Goal: Complete application form: Complete application form

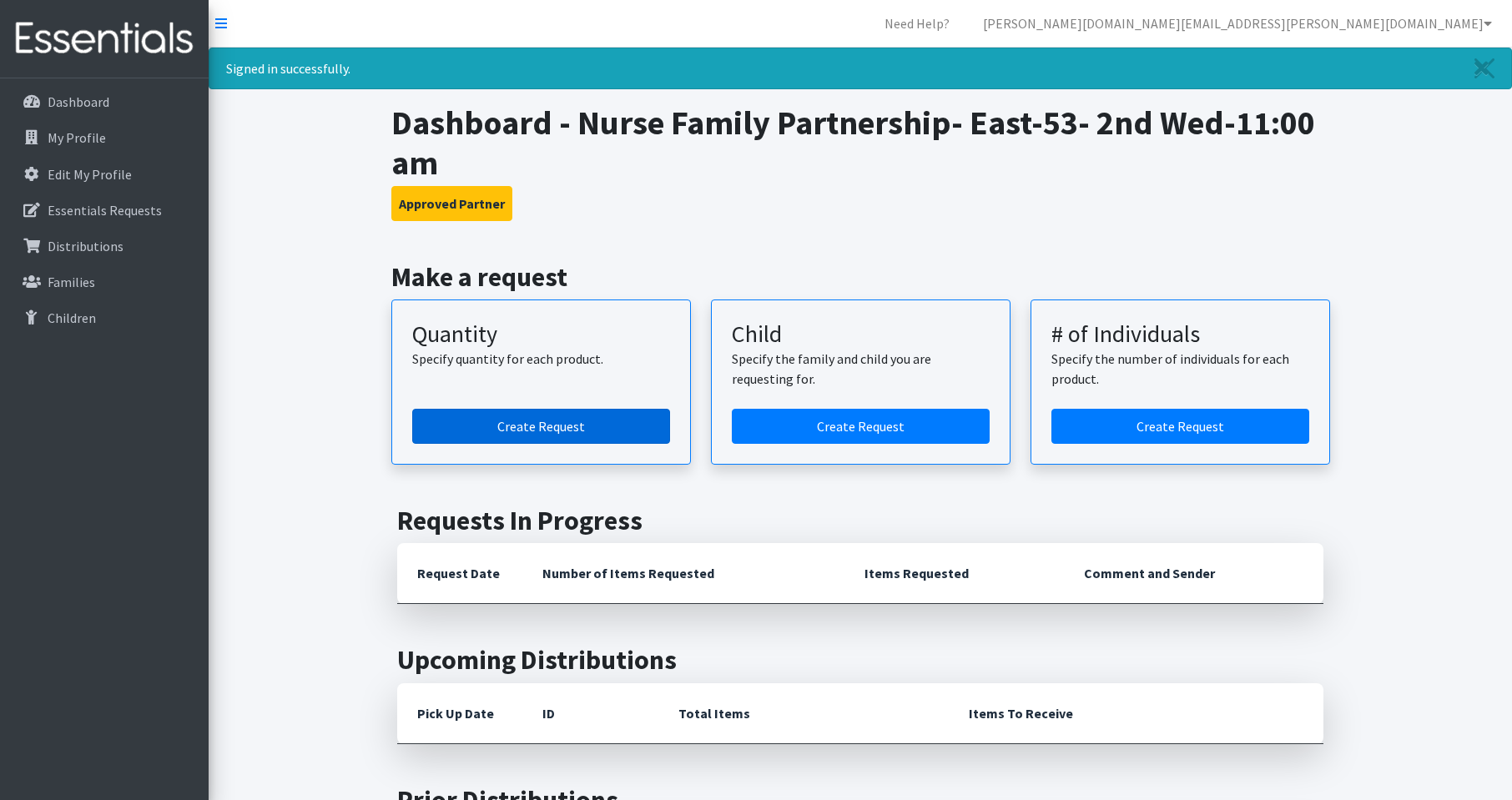
click at [550, 428] on link "Create Request" at bounding box center [540, 425] width 258 height 35
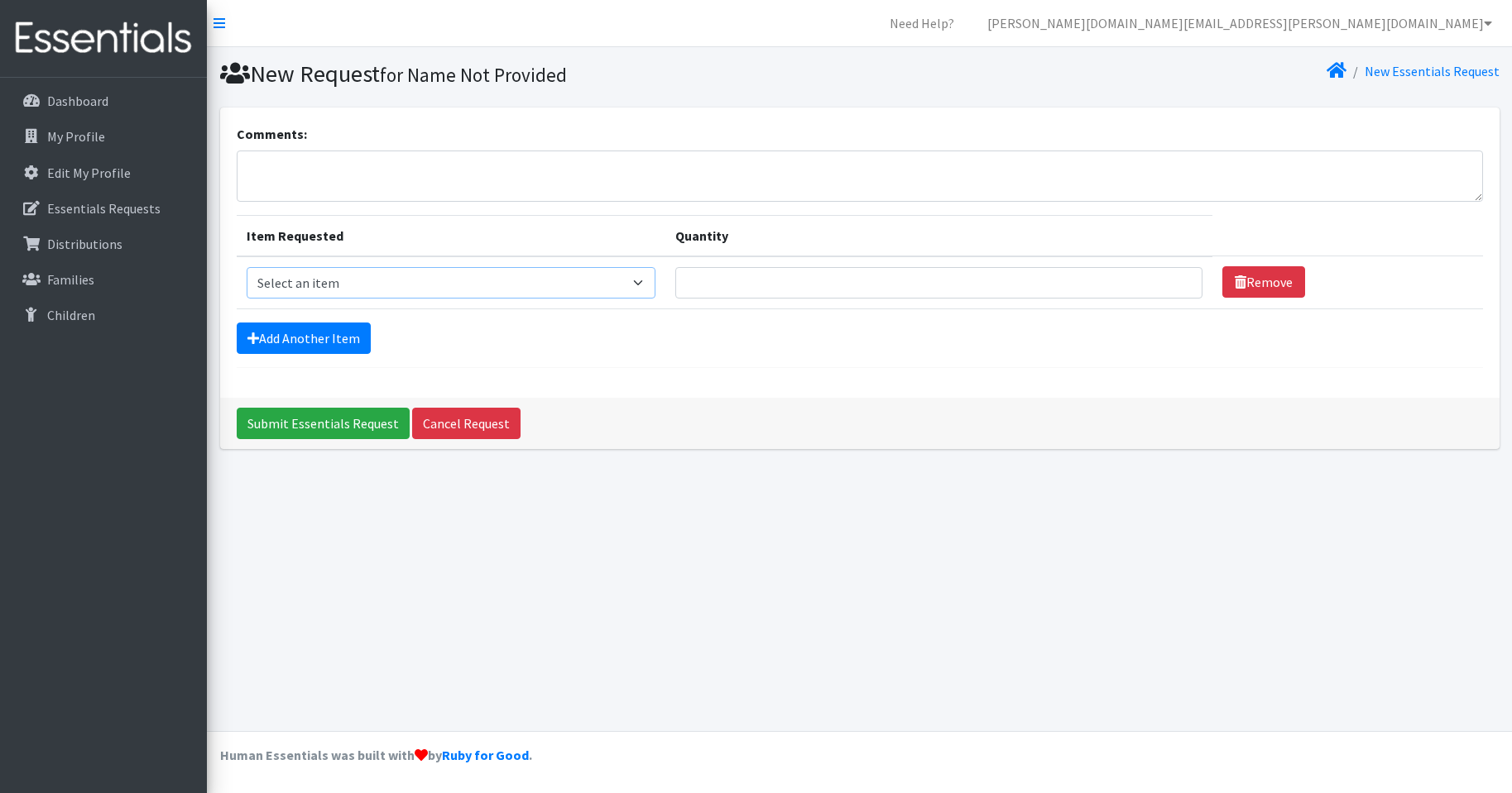
click at [643, 284] on select "Select an item Kids (Newborn) Kids (Size 1) Kids (Size 2) Kids (Size 3) Kids (S…" at bounding box center [451, 282] width 409 height 31
select select "3393"
click at [247, 267] on select "Select an item Kids (Newborn) Kids (Size 1) Kids (Size 2) Kids (Size 3) Kids (S…" at bounding box center [451, 282] width 409 height 31
click at [1170, 279] on input "1" at bounding box center [938, 282] width 527 height 31
click at [1170, 279] on input "2" at bounding box center [938, 282] width 527 height 31
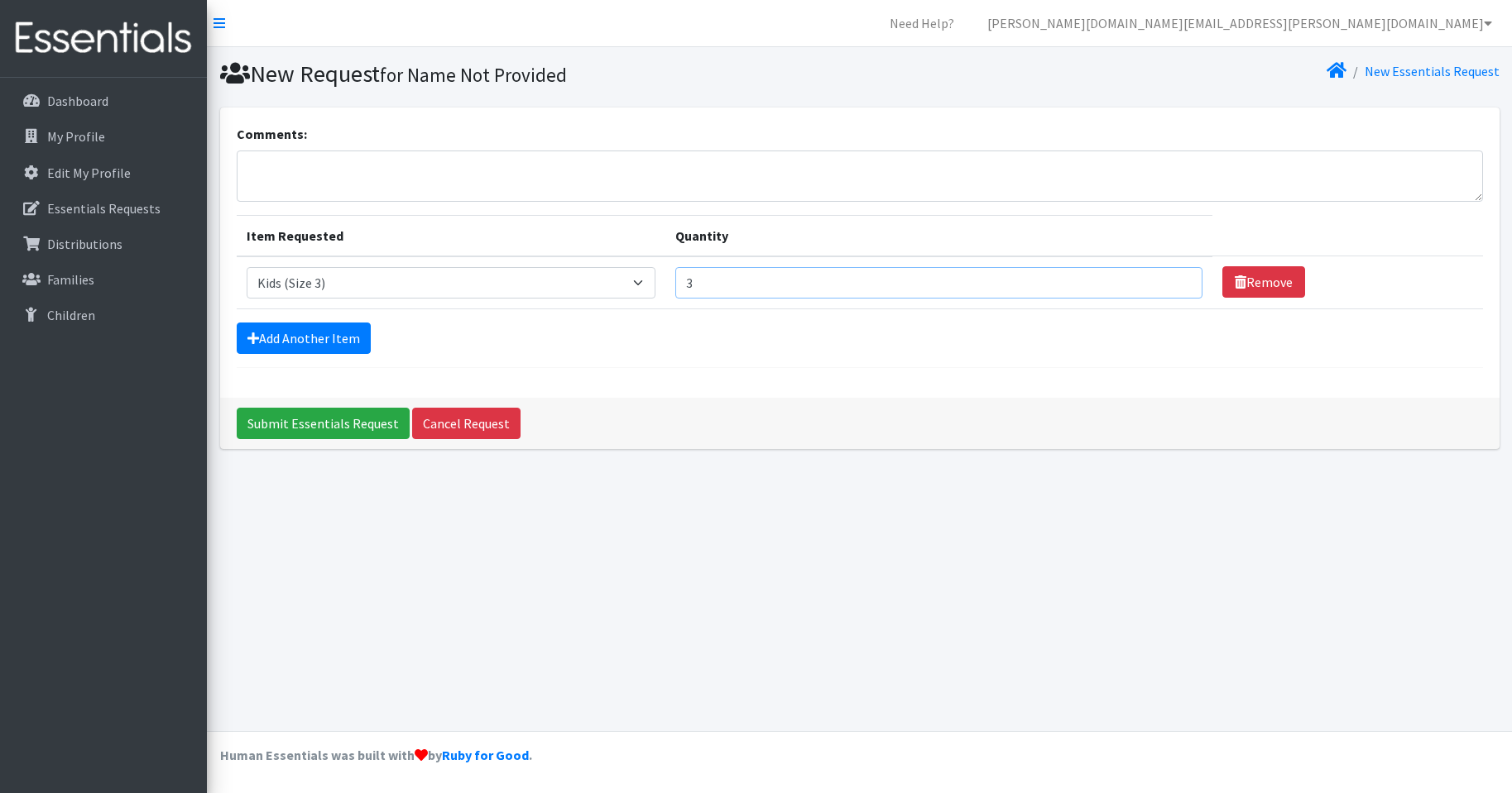
click at [1170, 279] on input "3" at bounding box center [938, 282] width 527 height 31
type input "4"
click at [1170, 279] on input "4" at bounding box center [938, 282] width 527 height 31
click at [314, 339] on link "Add Another Item" at bounding box center [304, 338] width 134 height 31
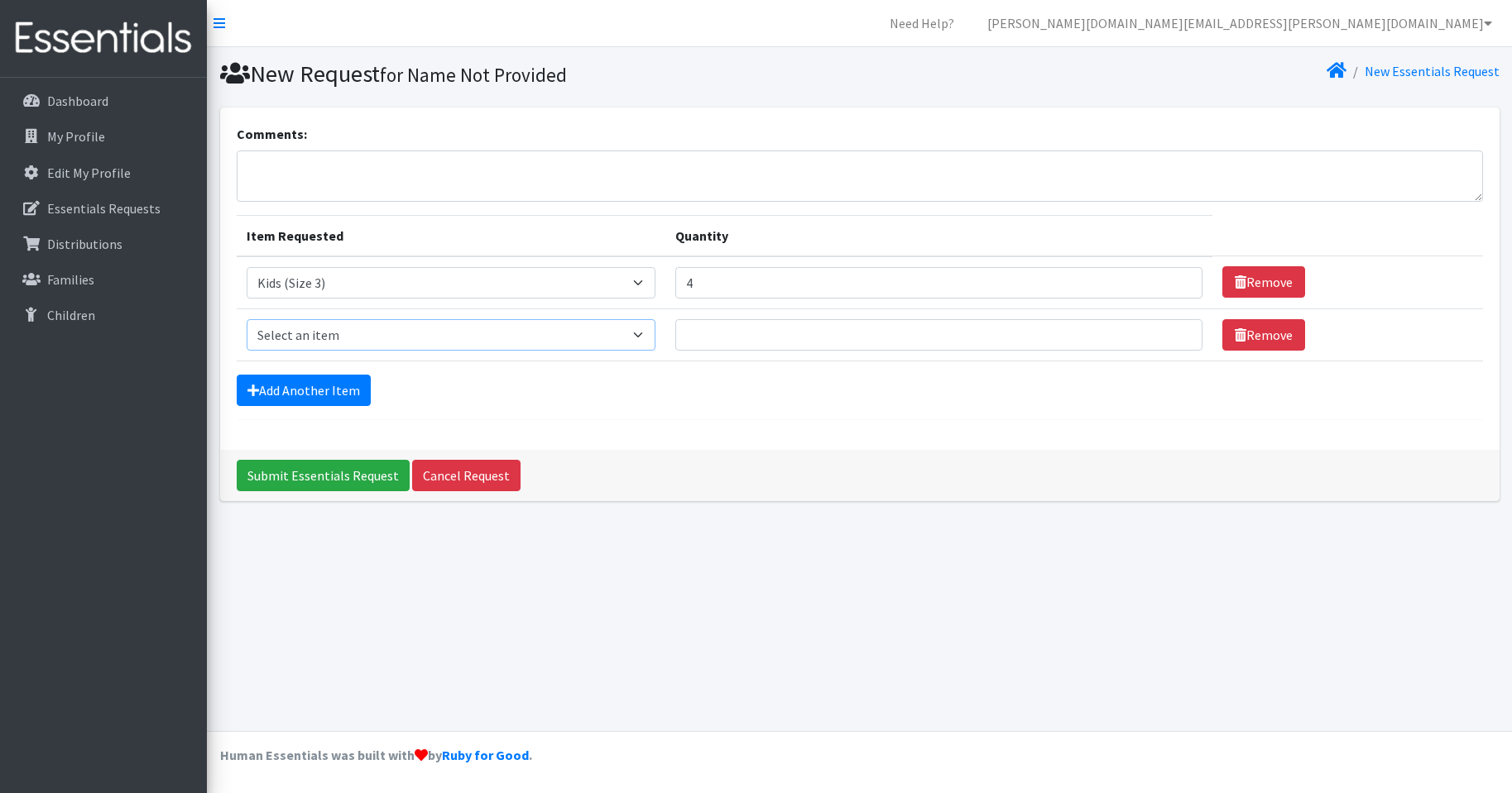
click at [648, 334] on select "Select an item Kids (Newborn) Kids (Size 1) Kids (Size 2) Kids (Size 3) Kids (S…" at bounding box center [451, 334] width 409 height 31
select select "3407"
click at [247, 319] on select "Select an item Kids (Newborn) Kids (Size 1) Kids (Size 2) Kids (Size 3) Kids (S…" at bounding box center [451, 334] width 409 height 31
click at [1169, 330] on input "1" at bounding box center [938, 334] width 527 height 31
click at [1169, 330] on input "2" at bounding box center [938, 334] width 527 height 31
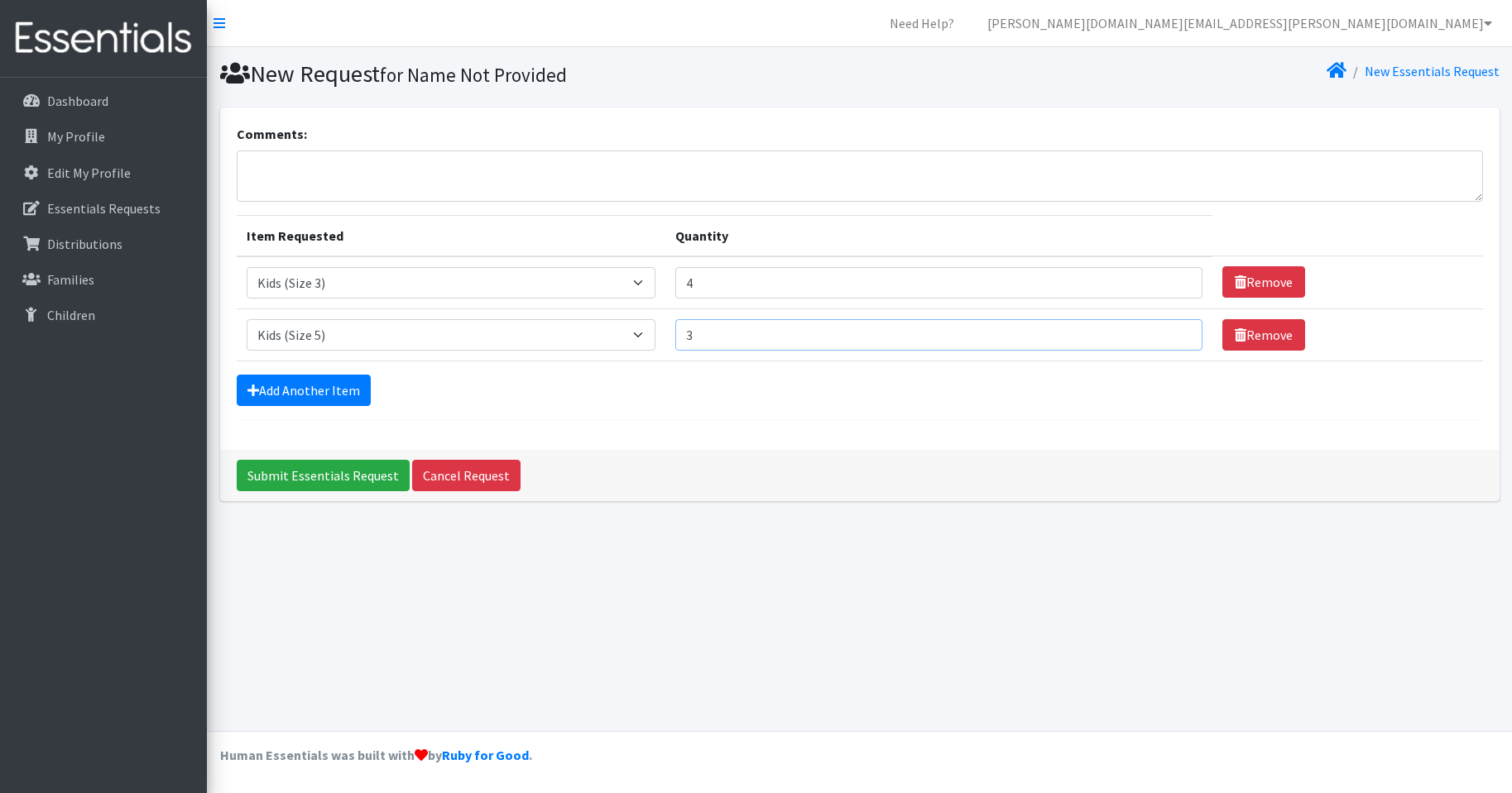
click at [1169, 330] on input "3" at bounding box center [938, 334] width 527 height 31
click at [1169, 330] on input "4" at bounding box center [938, 334] width 527 height 31
click at [1169, 330] on input "5" at bounding box center [938, 334] width 527 height 31
type input "6"
click at [1169, 328] on input "6" at bounding box center [938, 334] width 527 height 31
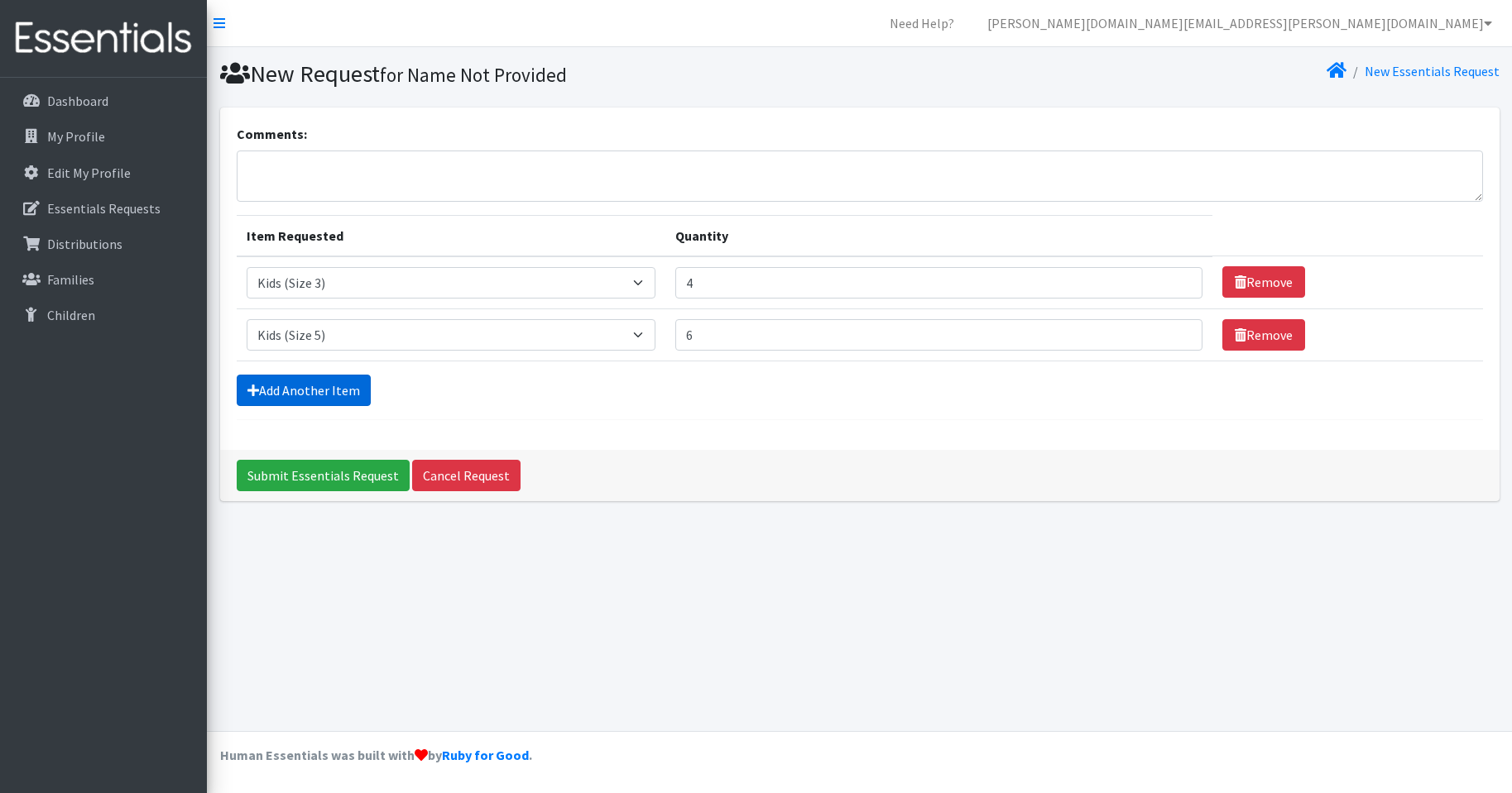
click at [320, 393] on link "Add Another Item" at bounding box center [304, 390] width 134 height 31
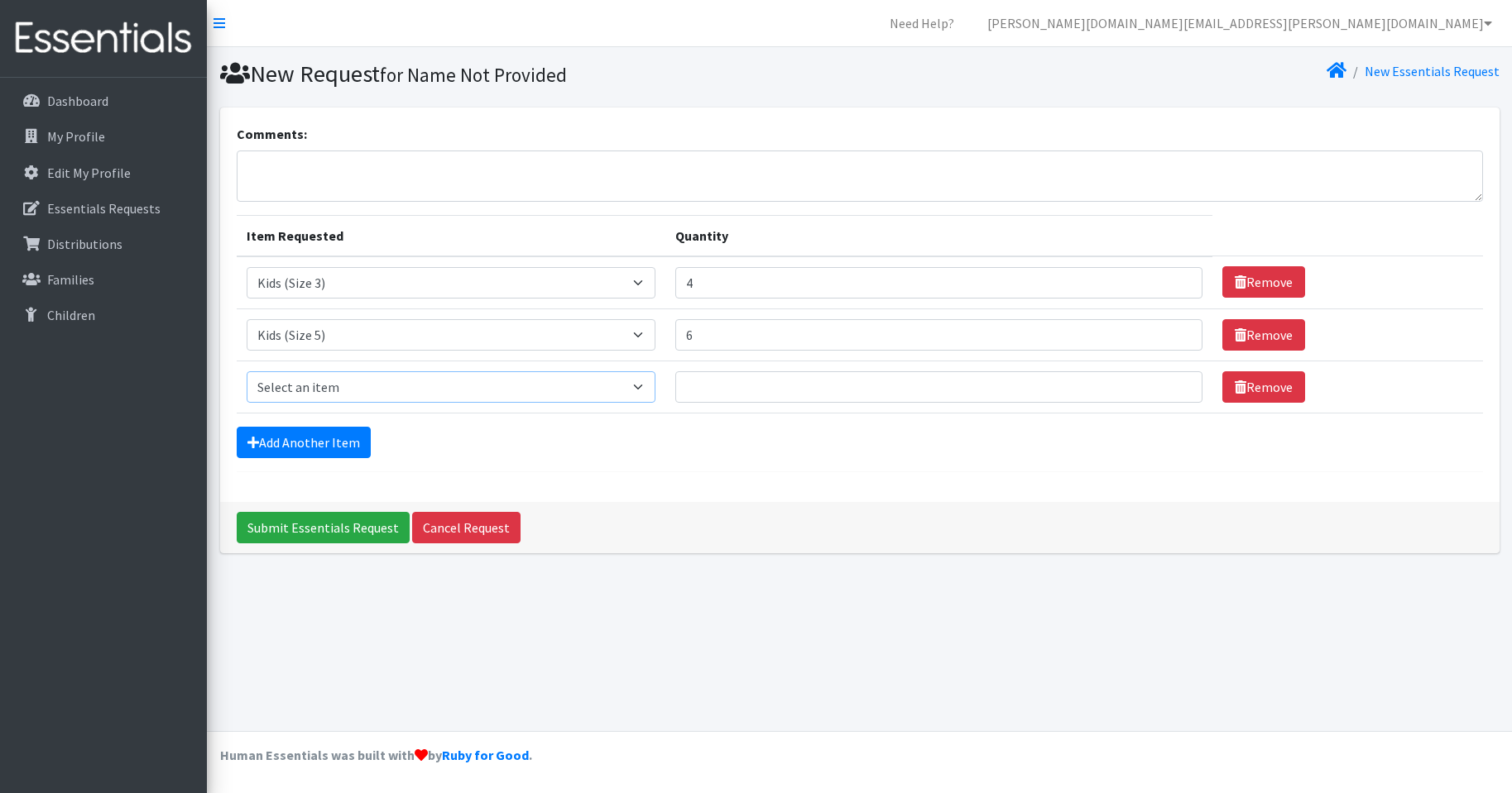
click at [646, 388] on select "Select an item Kids (Newborn) Kids (Size 1) Kids (Size 2) Kids (Size 3) Kids (S…" at bounding box center [451, 386] width 409 height 31
select select "3419"
click at [247, 371] on select "Select an item Kids (Newborn) Kids (Size 1) Kids (Size 2) Kids (Size 3) Kids (S…" at bounding box center [451, 386] width 409 height 31
click at [1171, 381] on input "1" at bounding box center [938, 386] width 527 height 31
click at [1171, 381] on input "2" at bounding box center [938, 386] width 527 height 31
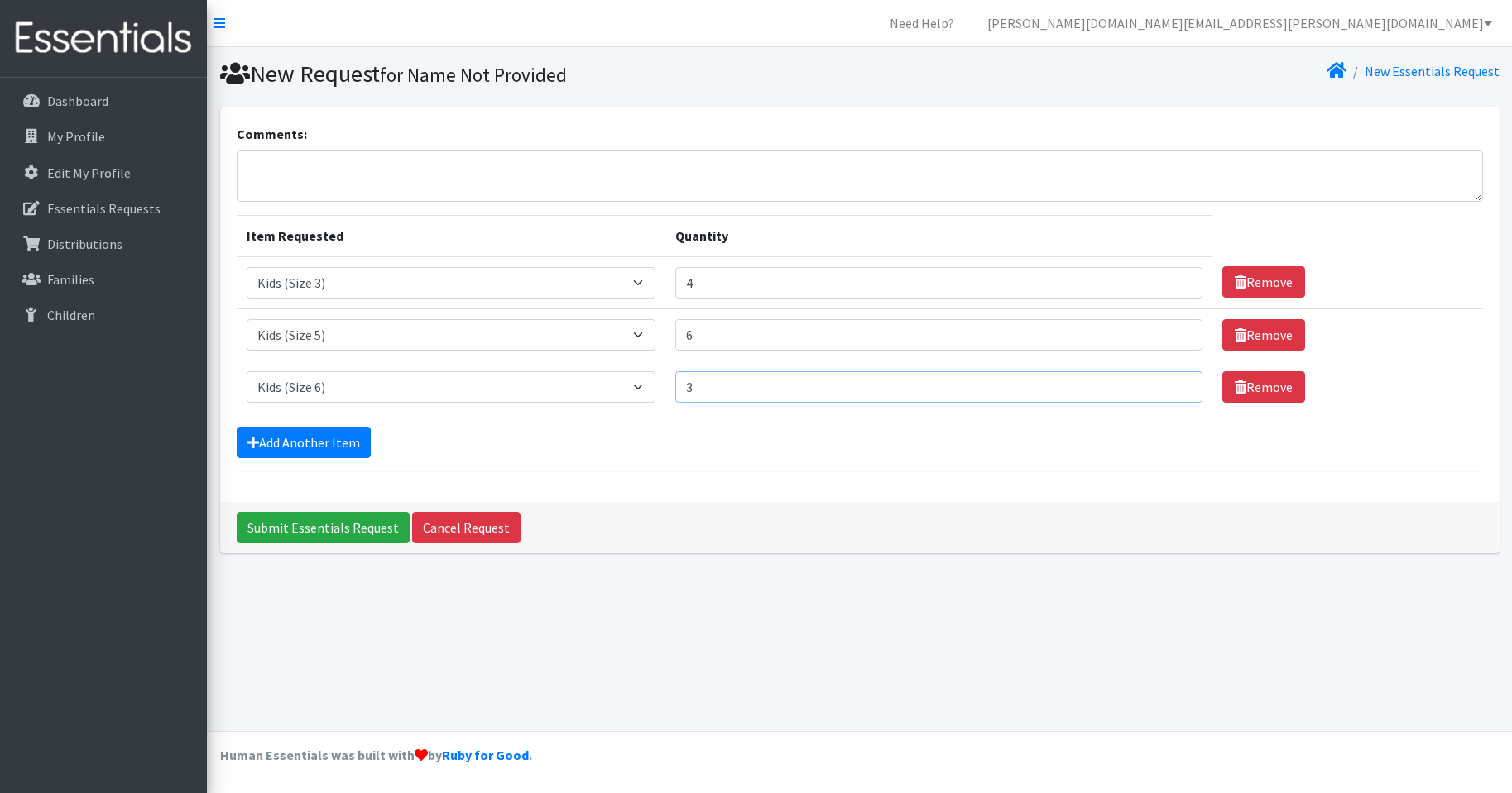
click at [1171, 381] on input "3" at bounding box center [938, 386] width 527 height 31
click at [1171, 381] on input "4" at bounding box center [938, 386] width 527 height 31
click at [1171, 381] on input "5" at bounding box center [938, 386] width 527 height 31
click at [1171, 381] on input "6" at bounding box center [938, 386] width 527 height 31
click at [1171, 381] on input "7" at bounding box center [938, 386] width 527 height 31
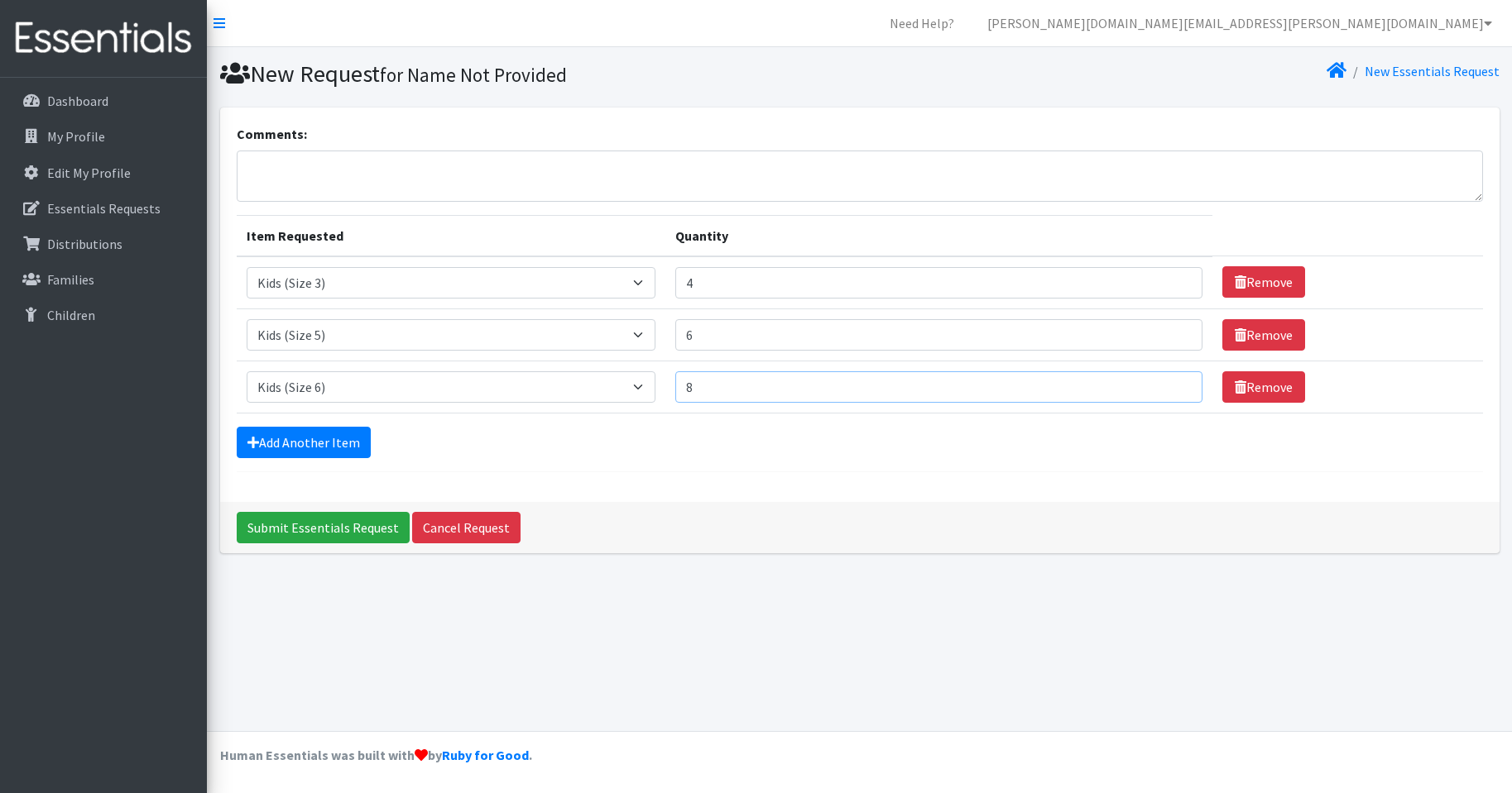
type input "8"
click at [1171, 381] on input "8" at bounding box center [938, 386] width 527 height 31
click at [298, 438] on link "Add Another Item" at bounding box center [304, 442] width 134 height 31
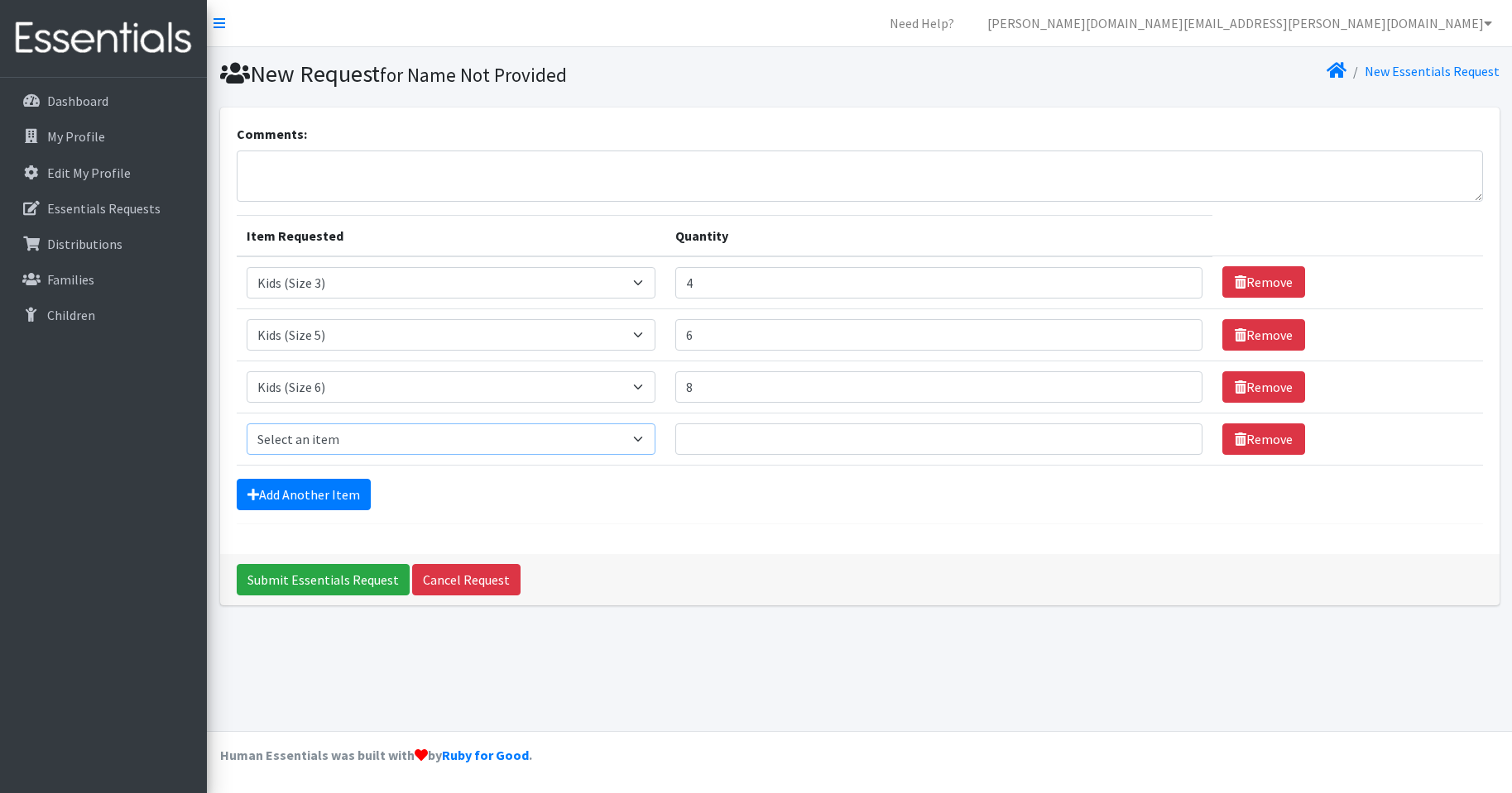
click at [651, 438] on select "Select an item Kids (Newborn) Kids (Size 1) Kids (Size 2) Kids (Size 3) Kids (S…" at bounding box center [451, 438] width 409 height 31
select select "3415"
click at [247, 423] on select "Select an item Kids (Newborn) Kids (Size 1) Kids (Size 2) Kids (Size 3) Kids (S…" at bounding box center [451, 438] width 409 height 31
click at [1171, 433] on input "1" at bounding box center [938, 438] width 527 height 31
type input "2"
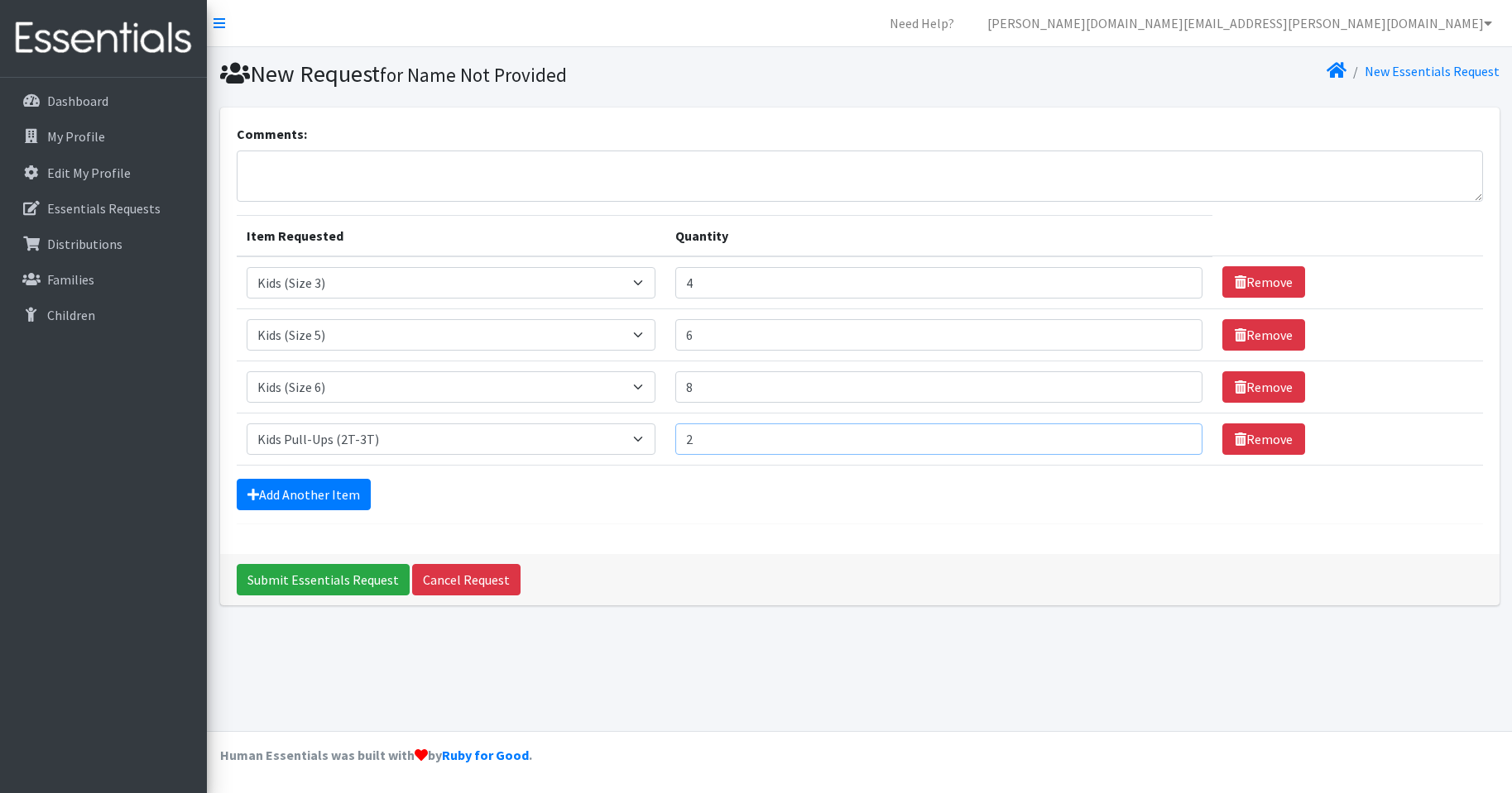
click at [1170, 437] on input "2" at bounding box center [938, 438] width 527 height 31
click at [311, 495] on link "Add Another Item" at bounding box center [304, 494] width 134 height 31
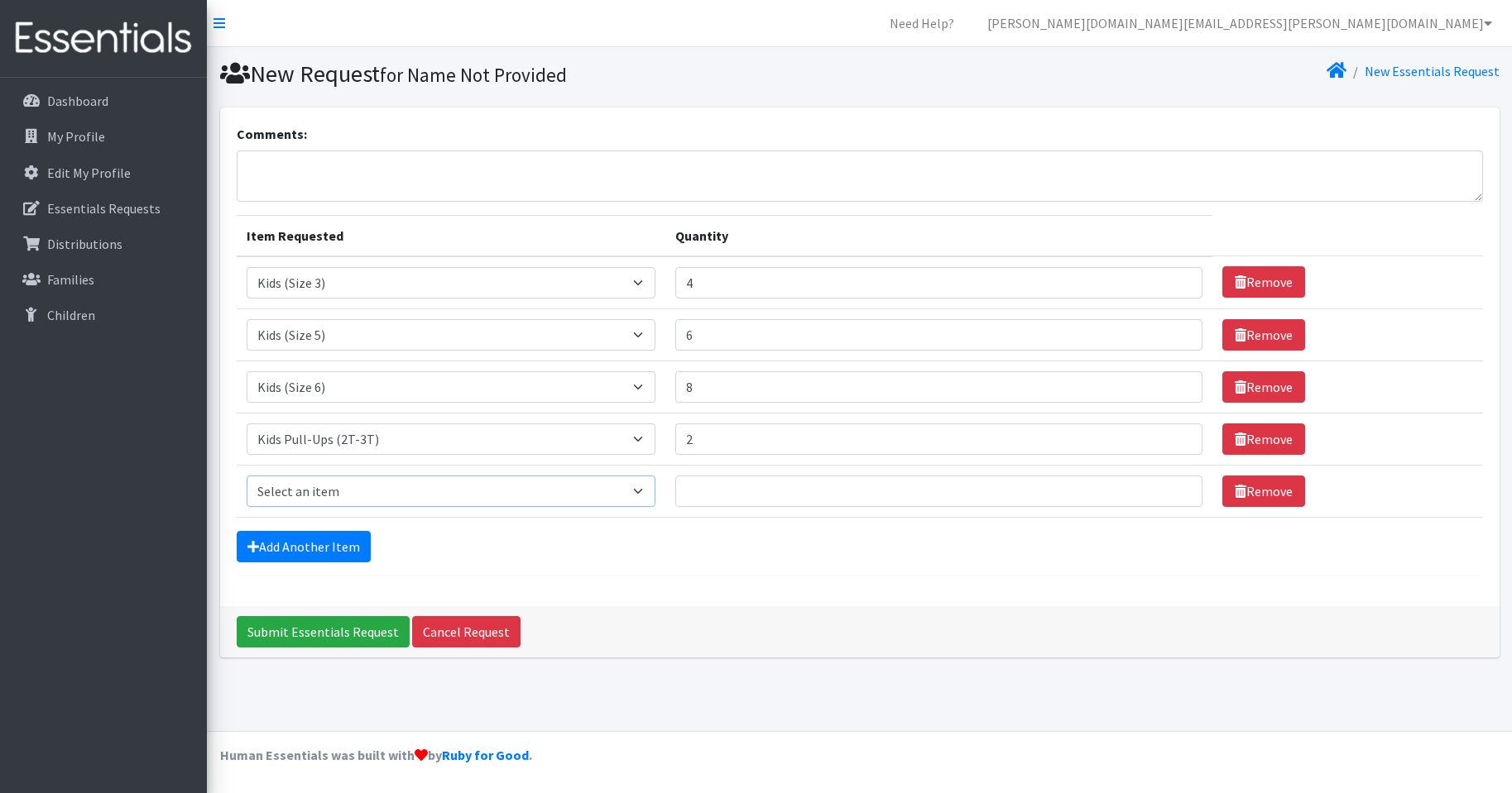
click at [639, 490] on select "Select an item Kids (Newborn) Kids (Size 1) Kids (Size 2) Kids (Size 3) Kids (S…" at bounding box center [451, 490] width 409 height 31
select select "3417"
click at [247, 475] on select "Select an item Kids (Newborn) Kids (Size 1) Kids (Size 2) Kids (Size 3) Kids (S…" at bounding box center [451, 490] width 409 height 31
type input "1"
click at [1166, 484] on input "1" at bounding box center [938, 490] width 527 height 31
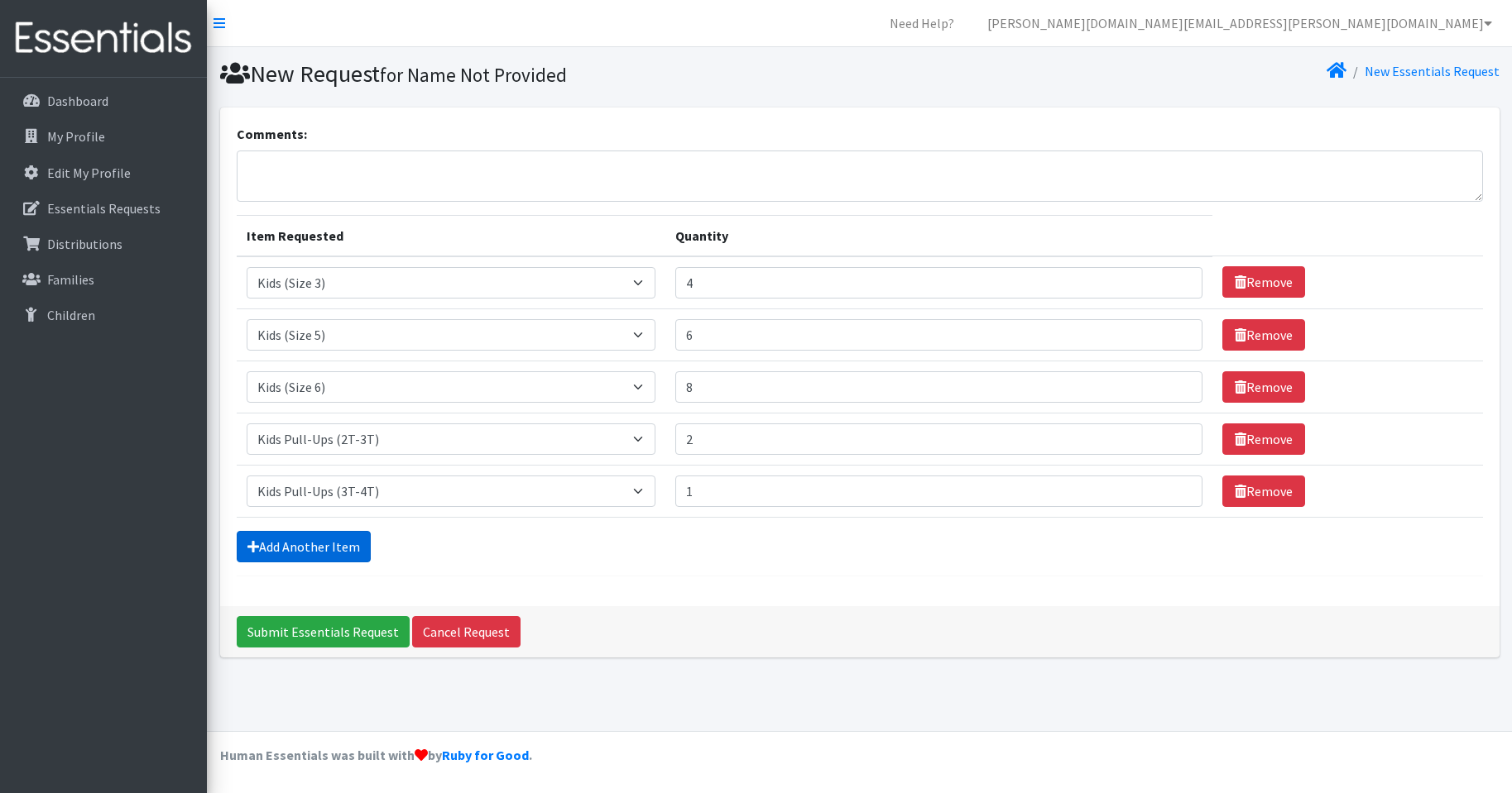
click at [322, 546] on link "Add Another Item" at bounding box center [304, 546] width 134 height 31
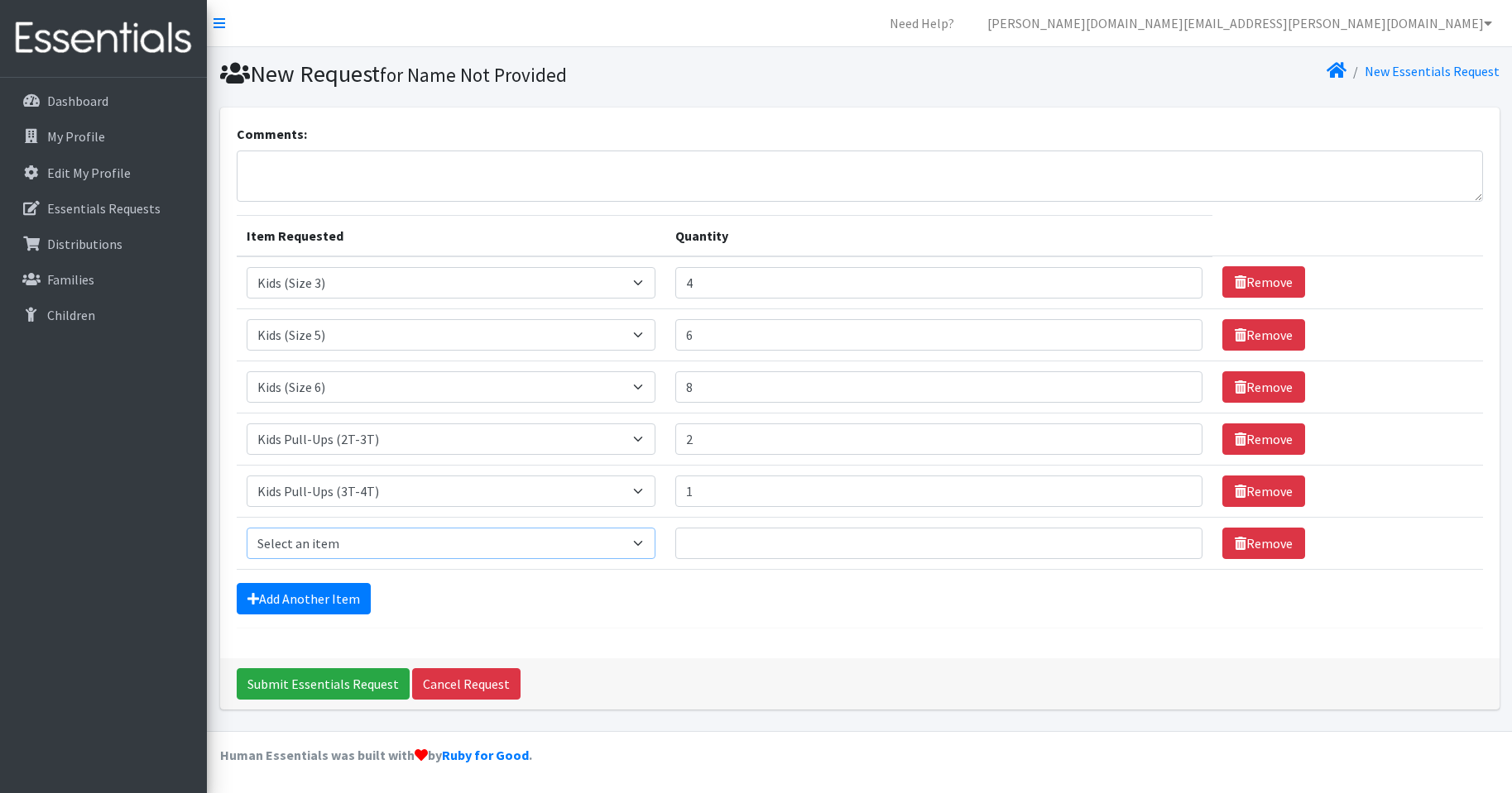
click at [650, 542] on select "Select an item Kids (Newborn) Kids (Size 1) Kids (Size 2) Kids (Size 3) Kids (S…" at bounding box center [451, 543] width 409 height 31
select select "3408"
click at [247, 528] on select "Select an item Kids (Newborn) Kids (Size 1) Kids (Size 2) Kids (Size 3) Kids (S…" at bounding box center [451, 543] width 409 height 31
type input "1"
click at [1169, 541] on input "1" at bounding box center [938, 543] width 527 height 31
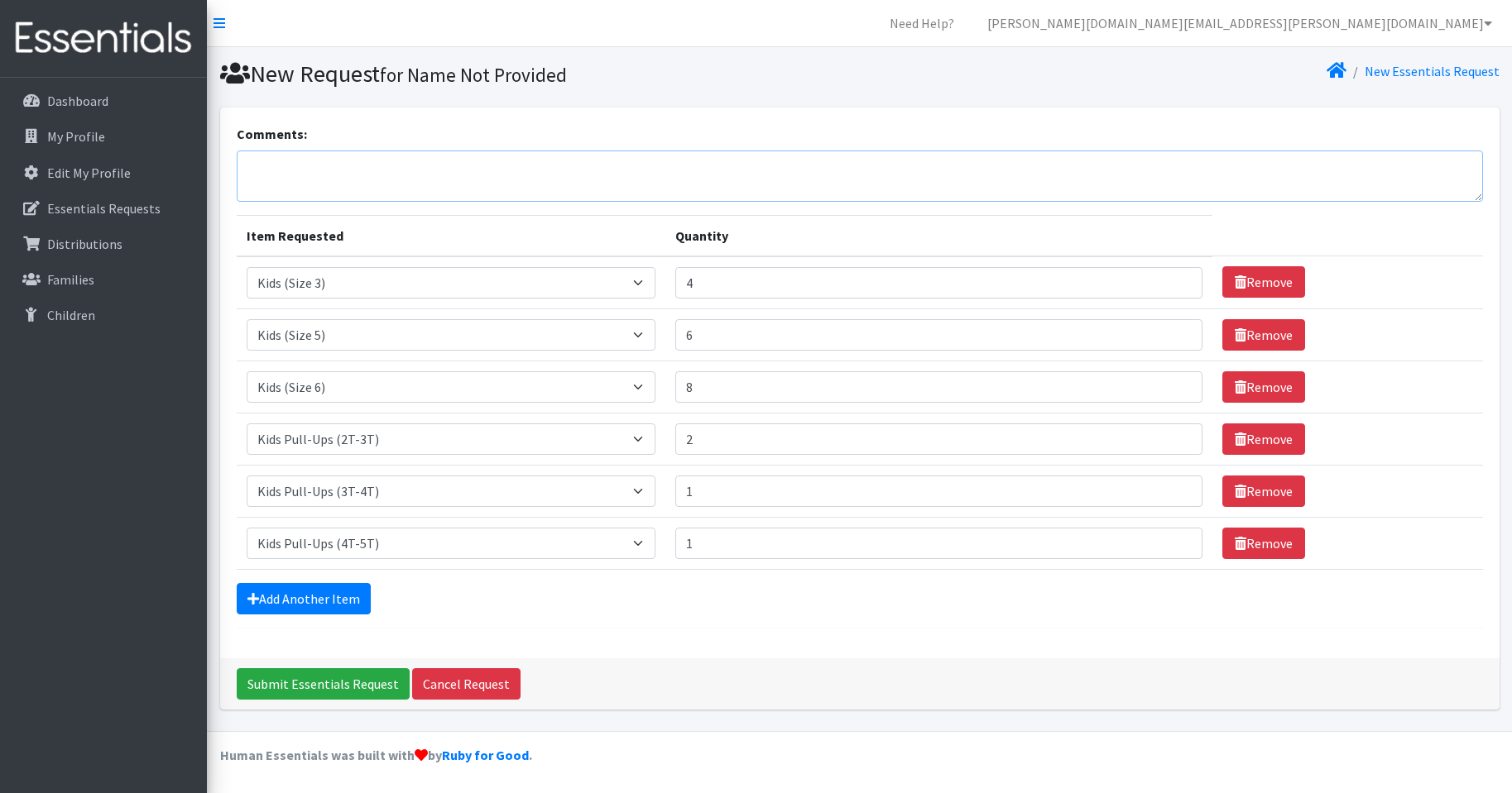
click at [309, 174] on textarea "Comments:" at bounding box center [860, 176] width 1246 height 51
type textarea "2 packs of size 7"
click at [300, 591] on link "Add Another Item" at bounding box center [304, 599] width 134 height 31
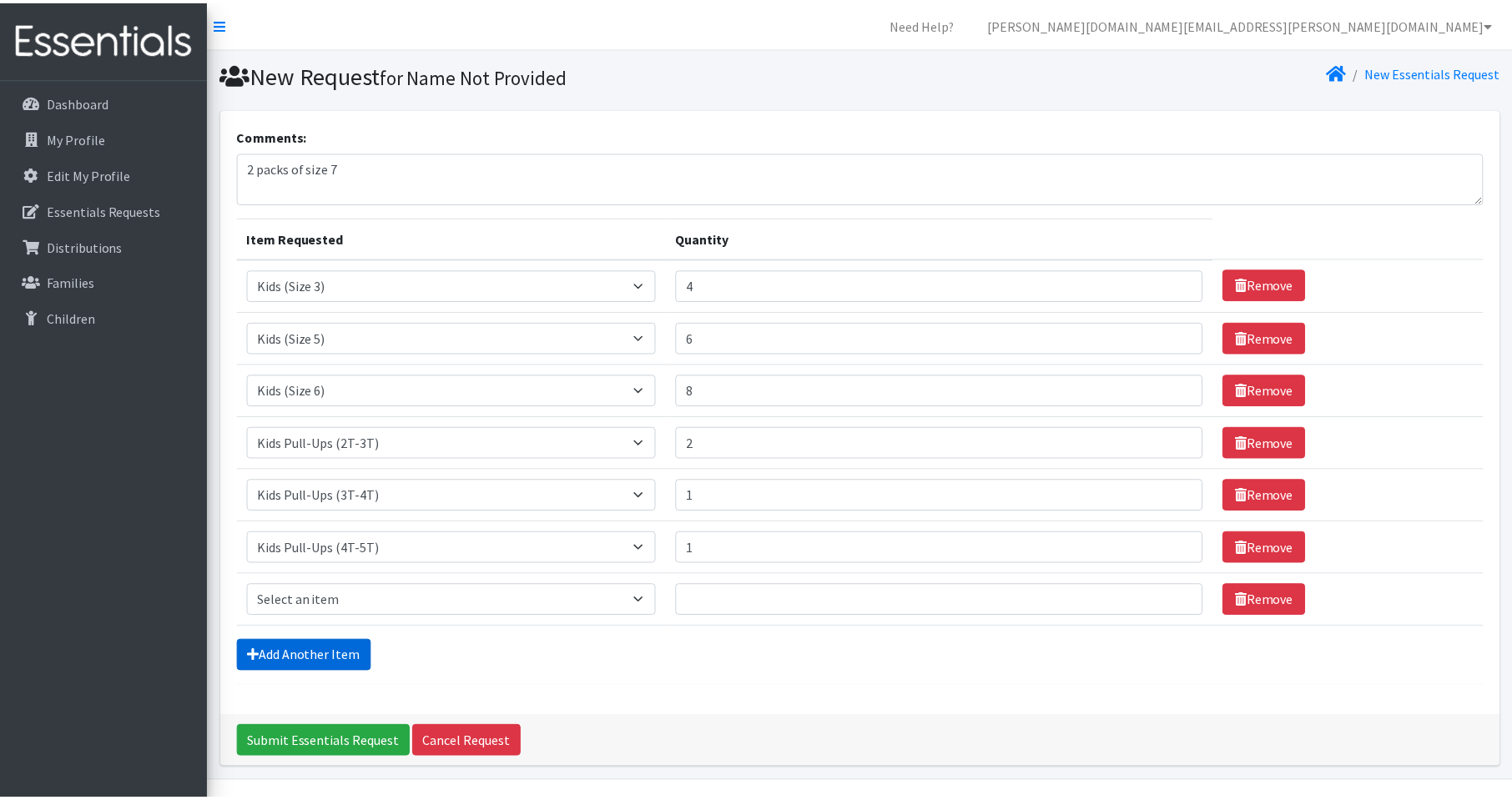
scroll to position [44, 0]
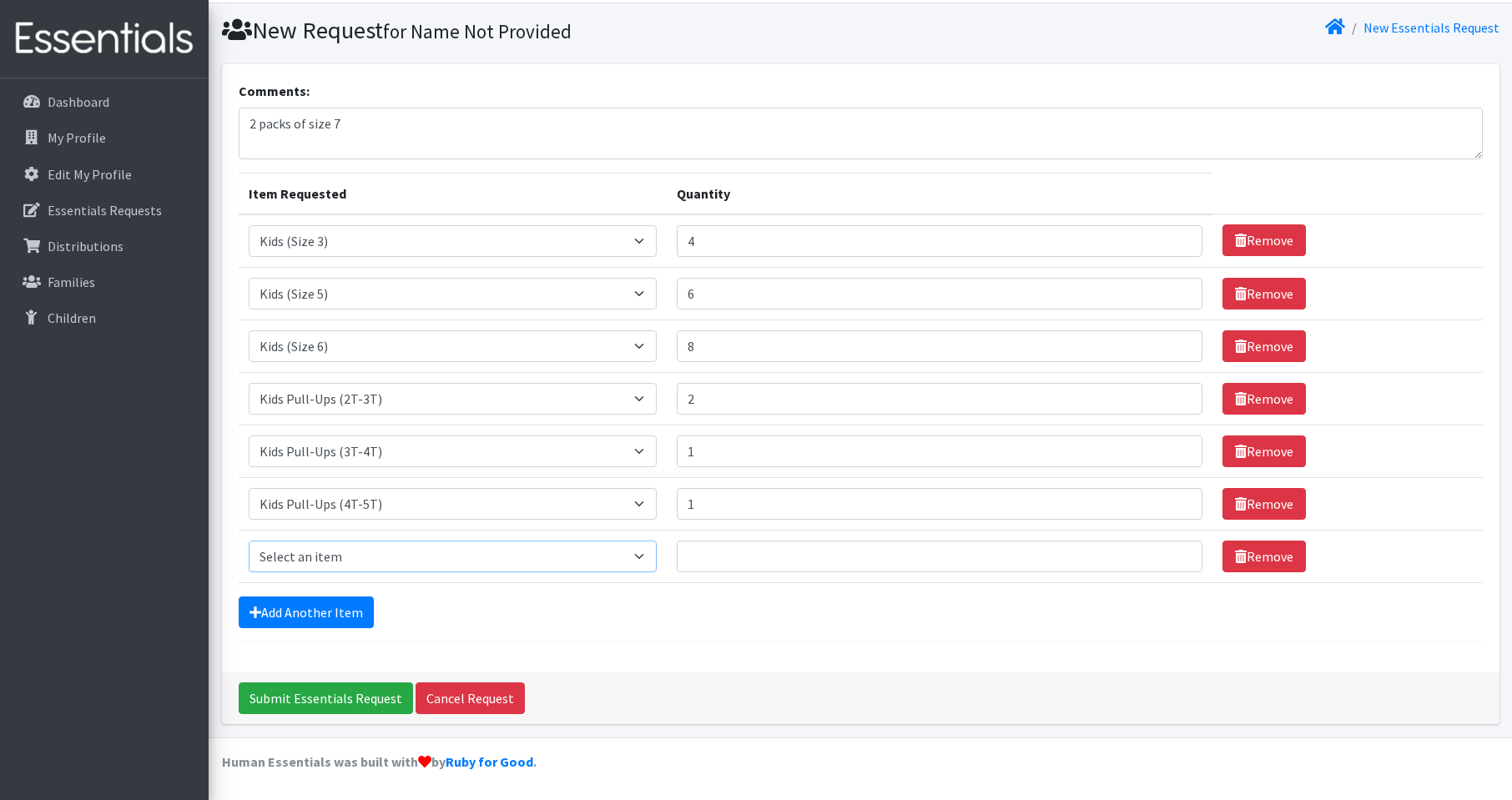
click at [646, 556] on select "Select an item Kids (Newborn) Kids (Size 1) Kids (Size 2) Kids (Size 3) Kids (S…" at bounding box center [452, 556] width 408 height 31
select select "3418"
click at [249, 540] on select "Select an item Kids (Newborn) Kids (Size 1) Kids (Size 2) Kids (Size 3) Kids (S…" at bounding box center [452, 556] width 408 height 31
click at [1171, 555] on input "1" at bounding box center [940, 556] width 526 height 31
click at [1171, 555] on input "2" at bounding box center [940, 556] width 526 height 31
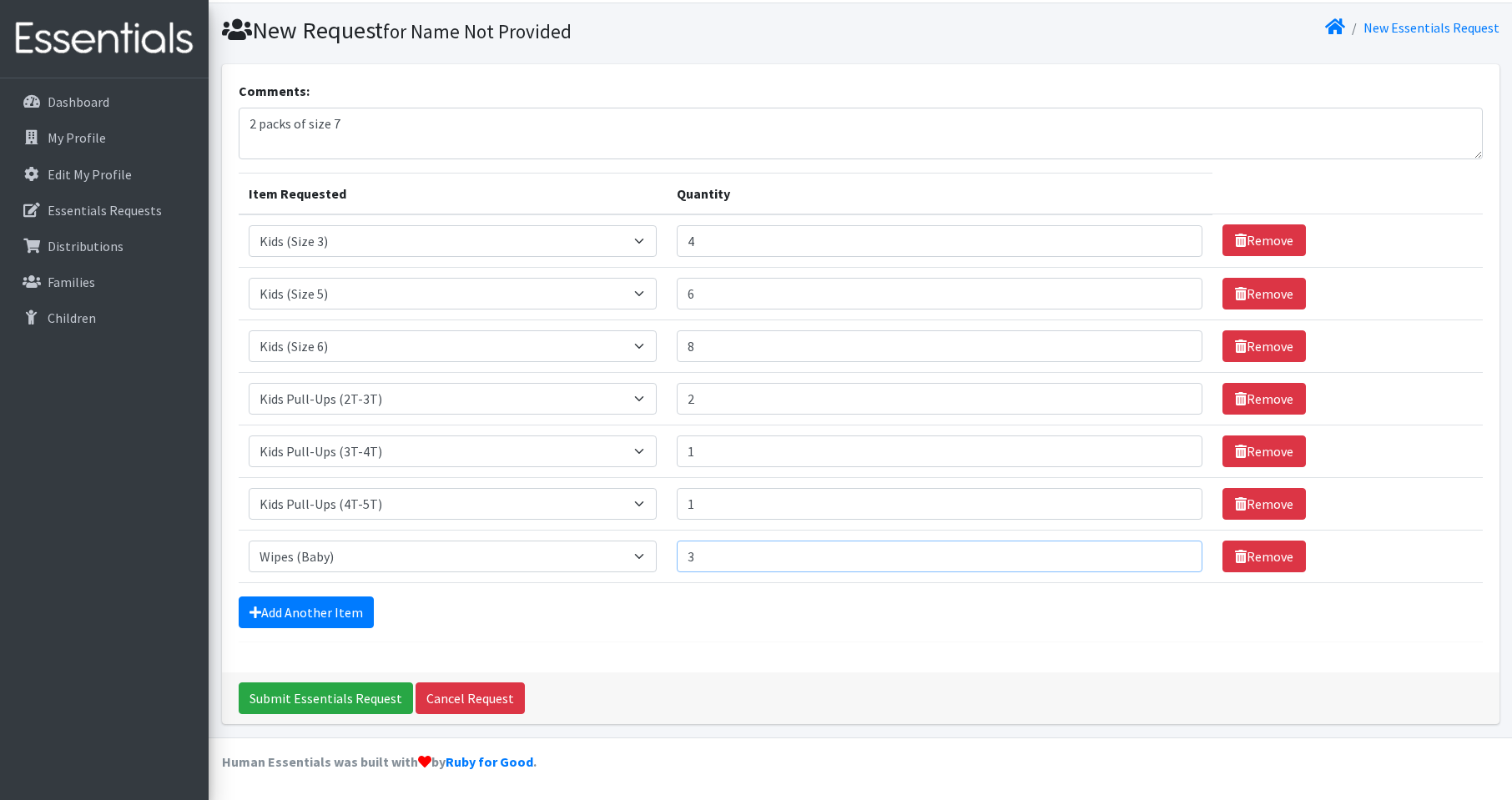
click at [1171, 555] on input "3" at bounding box center [940, 556] width 526 height 31
click at [1171, 555] on input "4" at bounding box center [940, 556] width 526 height 31
click at [1171, 555] on input "5" at bounding box center [940, 556] width 526 height 31
click at [1171, 555] on input "6" at bounding box center [940, 556] width 526 height 31
click at [1171, 555] on input "7" at bounding box center [940, 556] width 526 height 31
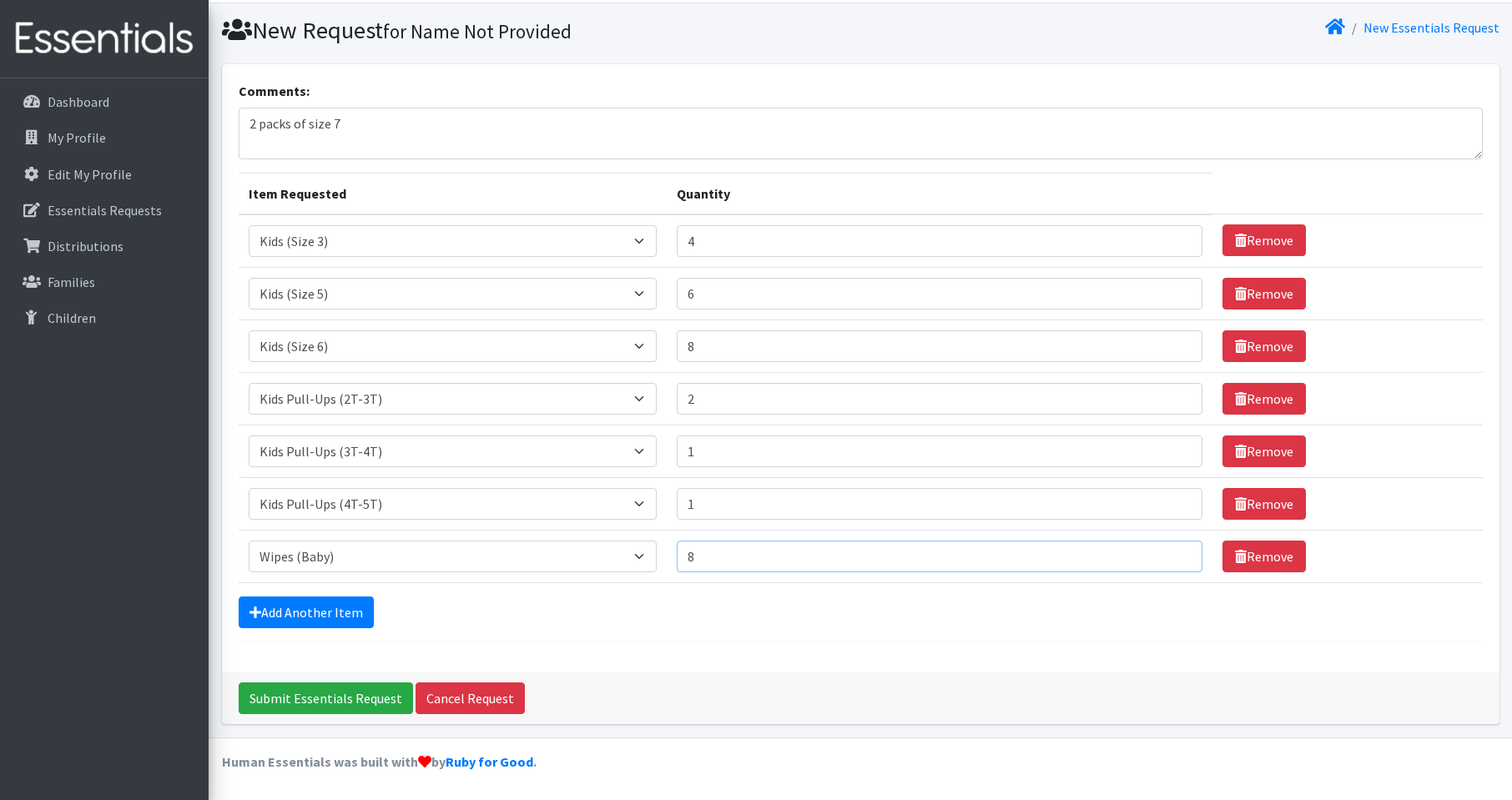
click at [1171, 555] on input "8" at bounding box center [940, 556] width 526 height 31
click at [1171, 555] on input "9" at bounding box center [940, 556] width 526 height 31
click at [1171, 555] on input "10" at bounding box center [940, 556] width 526 height 31
click at [1171, 555] on input "11" at bounding box center [940, 556] width 526 height 31
type input "12"
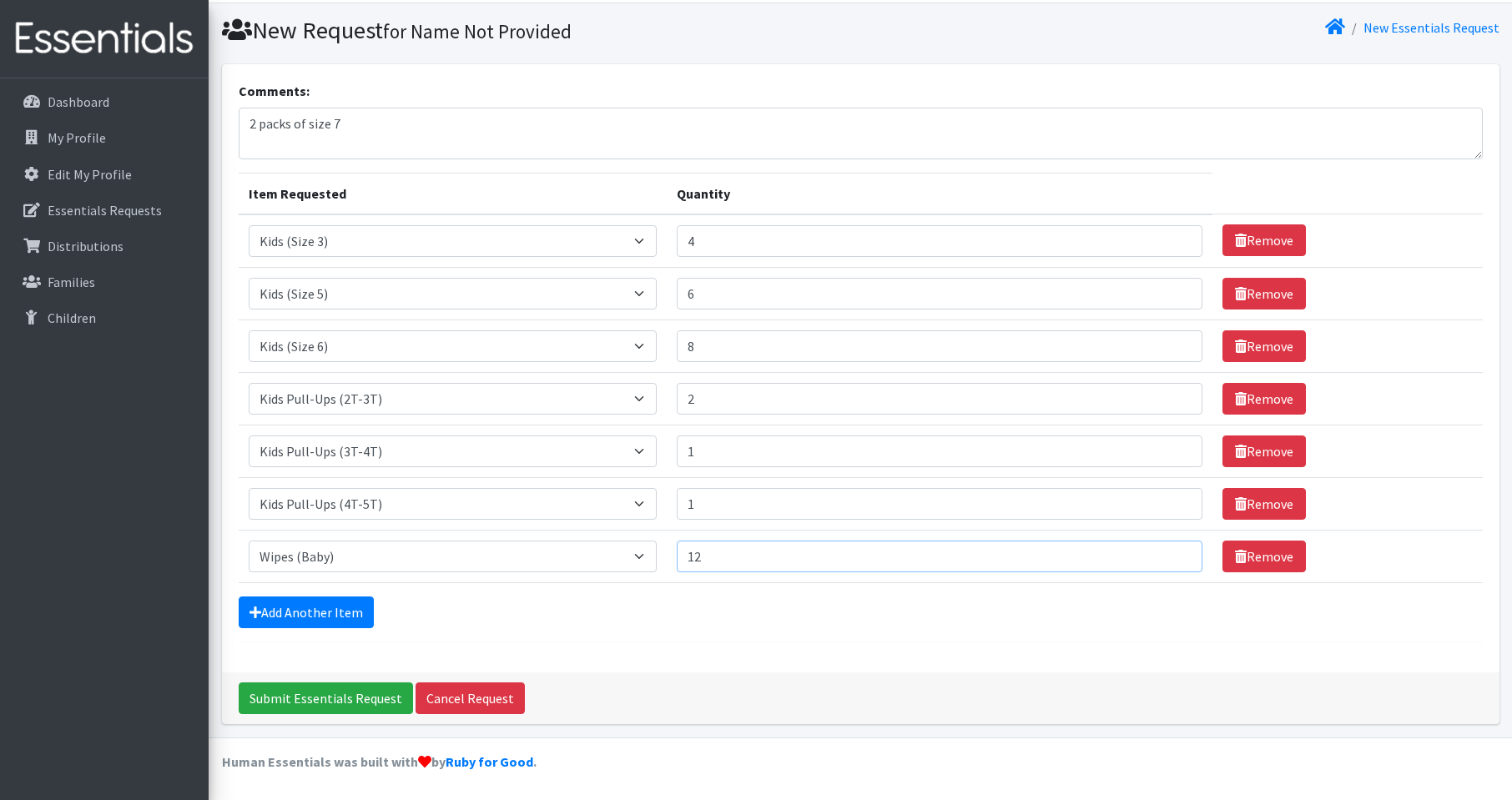
click at [1171, 555] on input "12" at bounding box center [940, 556] width 526 height 31
click at [331, 699] on input "Submit Essentials Request" at bounding box center [326, 698] width 174 height 31
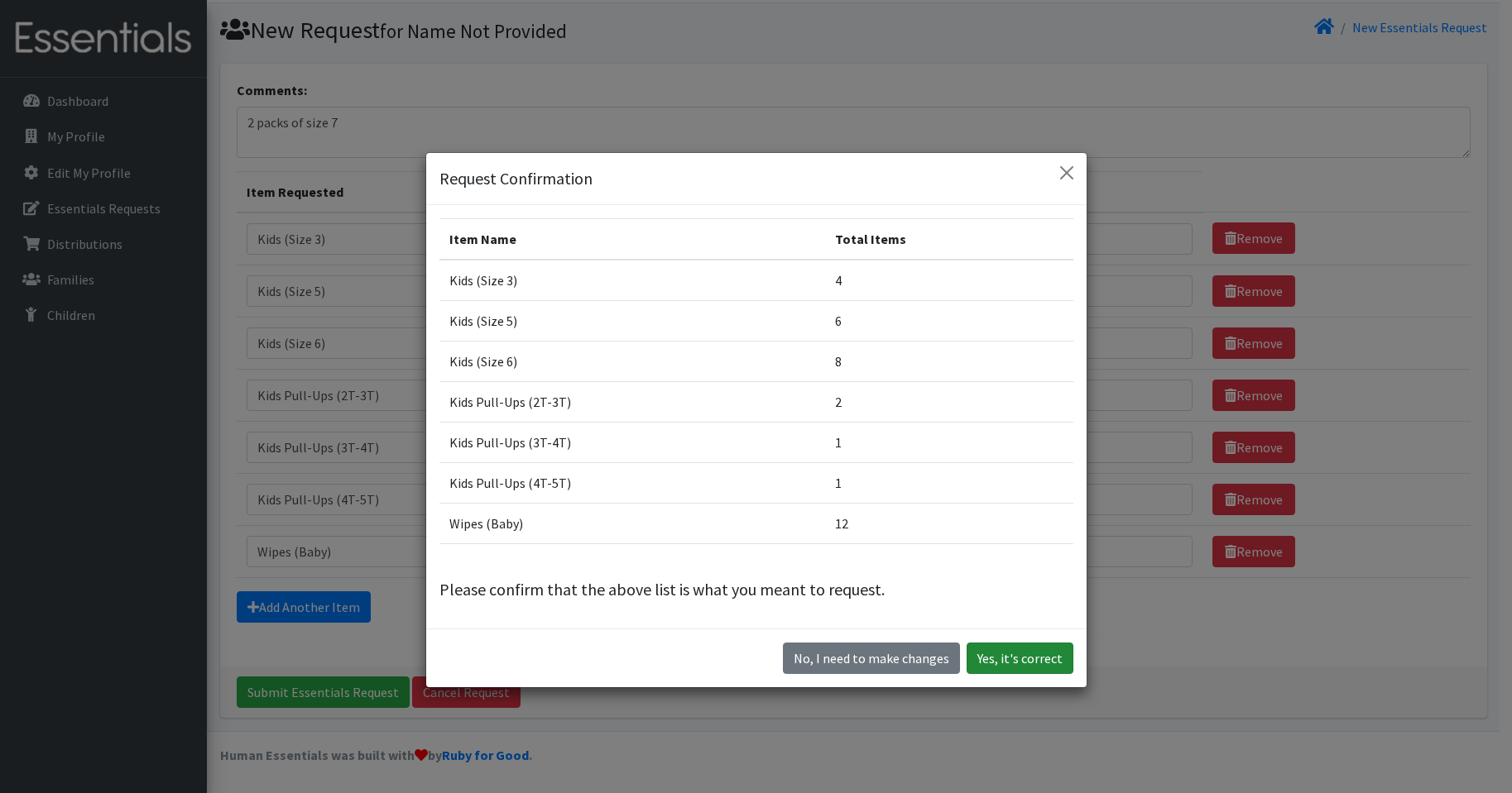
click at [1026, 661] on button "Yes, it's correct" at bounding box center [1019, 658] width 107 height 31
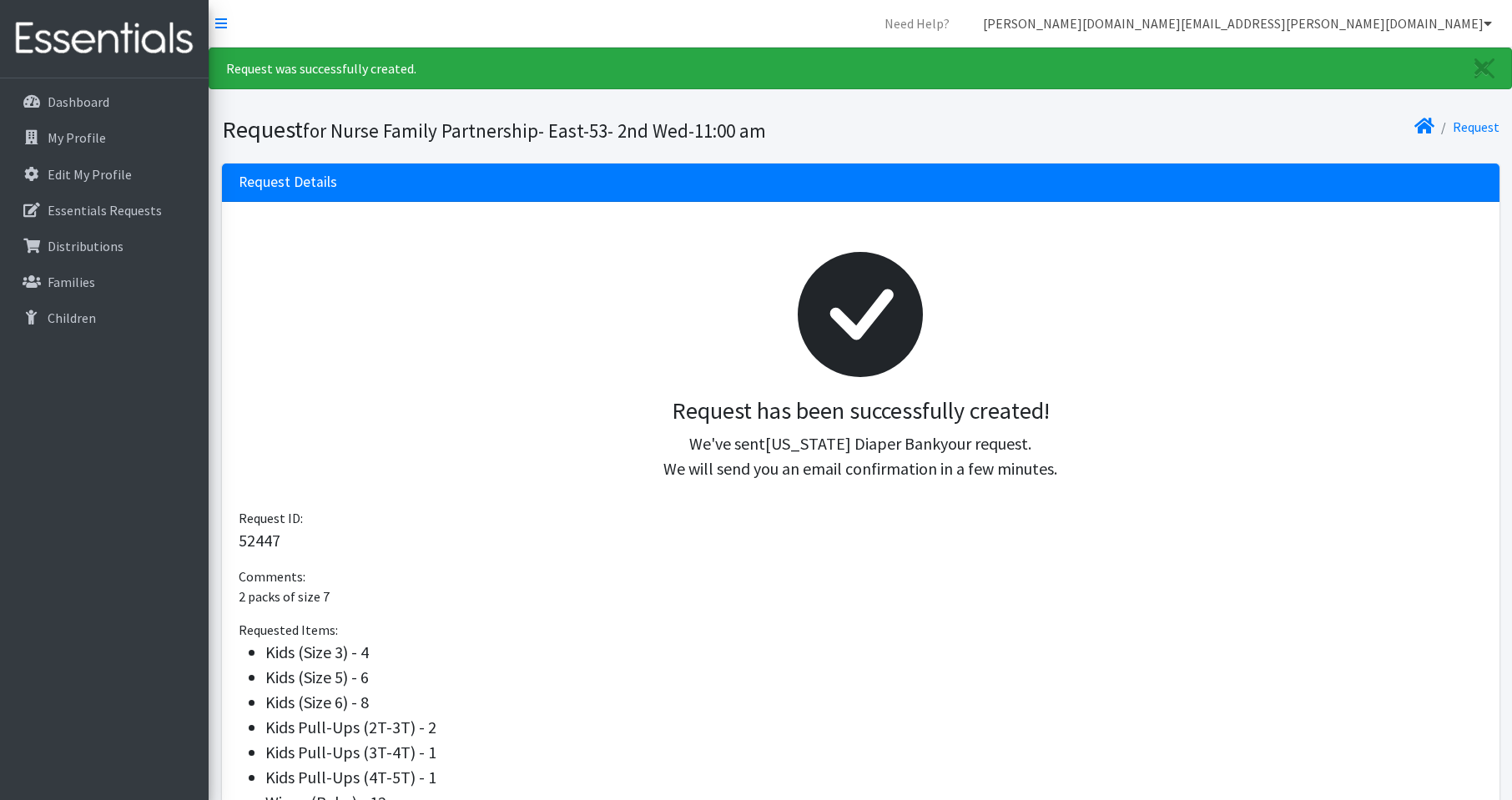
click at [1442, 24] on link "[PERSON_NAME][DOMAIN_NAME][EMAIL_ADDRESS][PERSON_NAME][DOMAIN_NAME]" at bounding box center [1237, 23] width 535 height 33
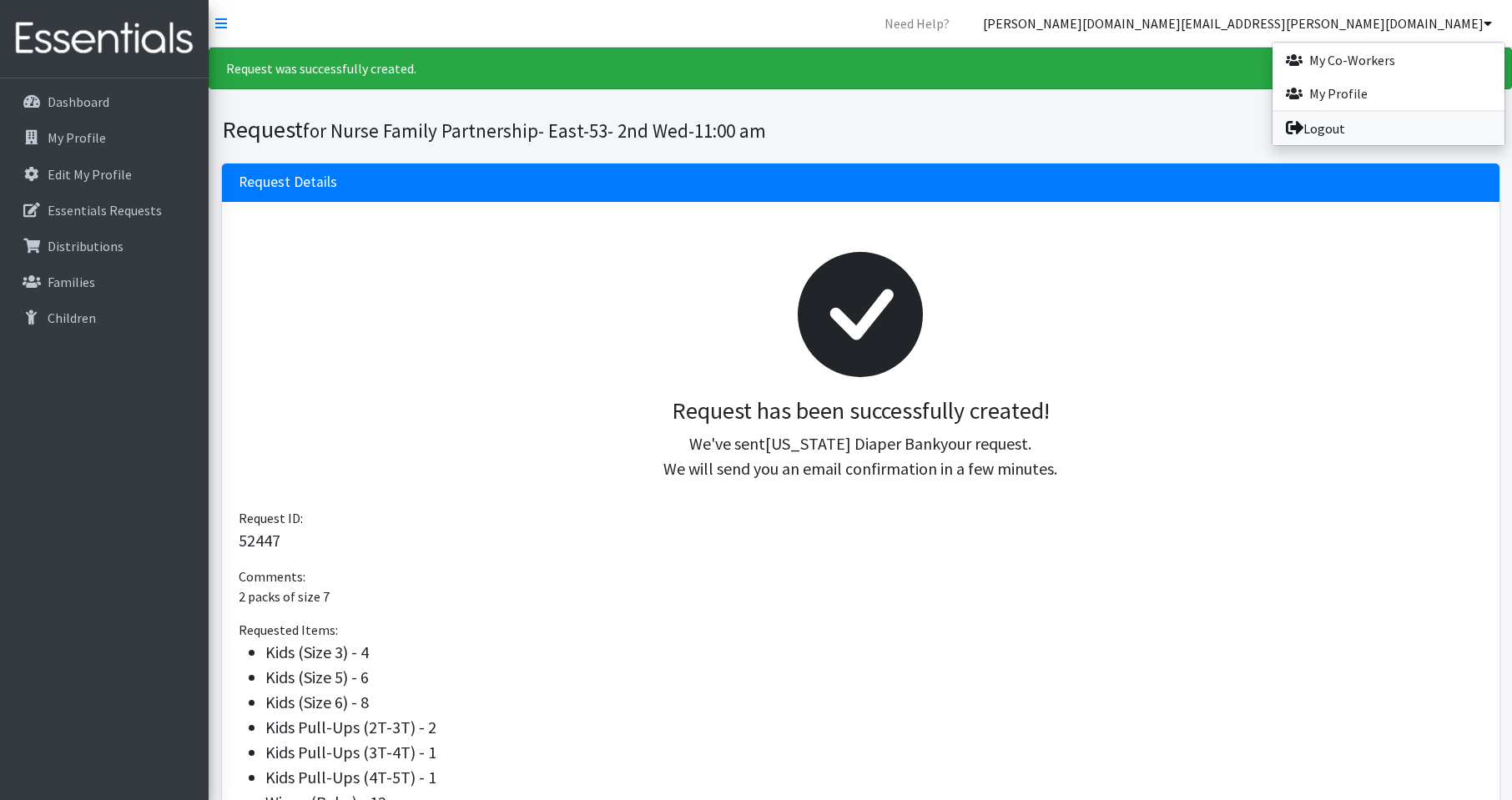
click at [1343, 129] on link "Logout" at bounding box center [1389, 128] width 232 height 33
